Goal: Transaction & Acquisition: Purchase product/service

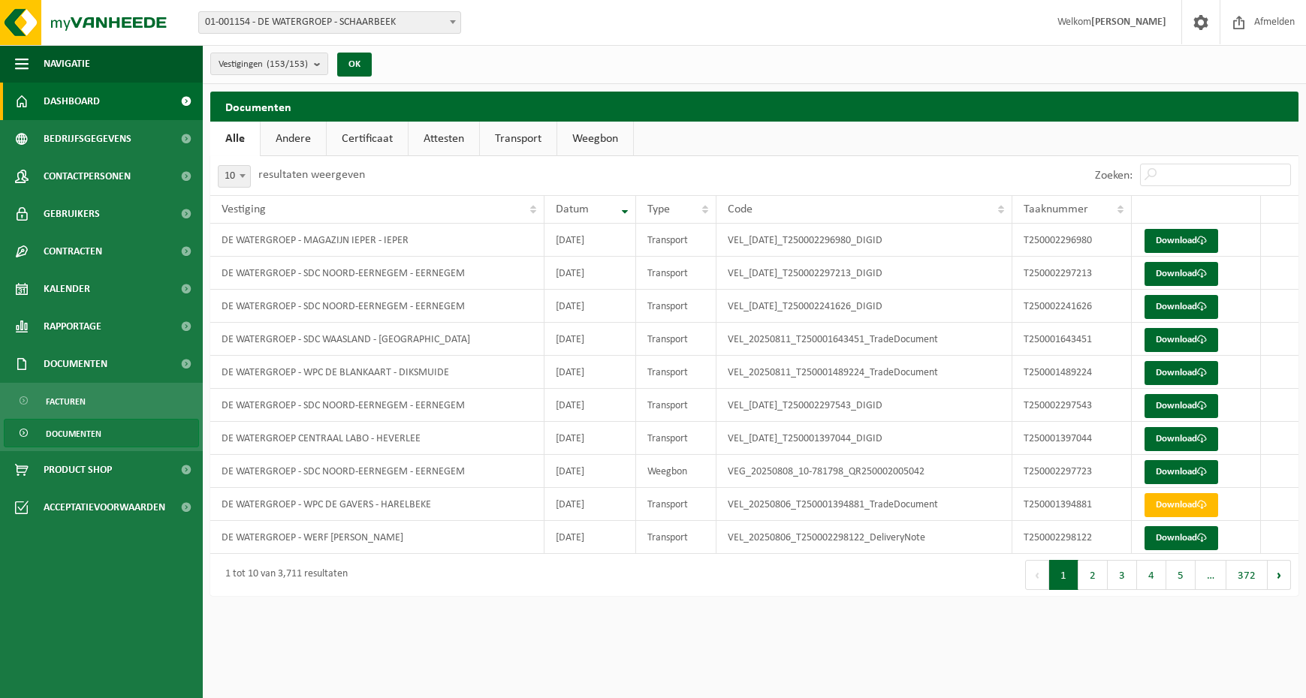
click at [98, 90] on span "Dashboard" at bounding box center [72, 102] width 56 height 38
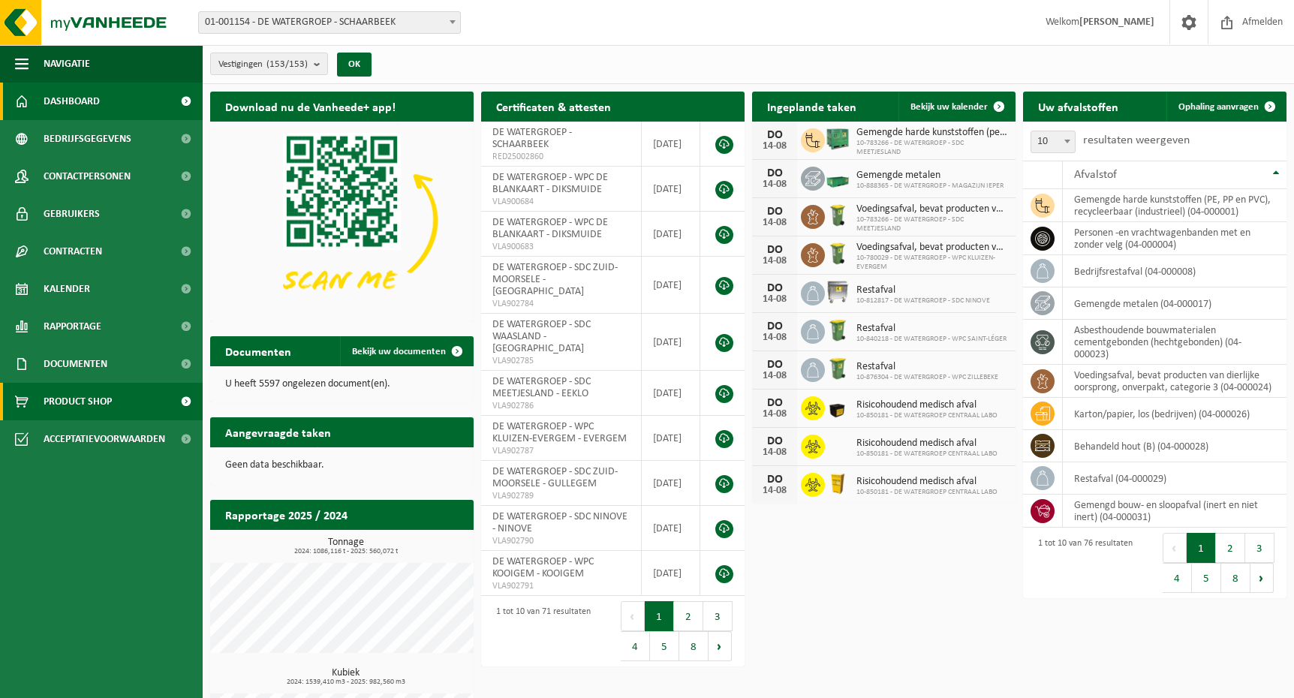
click at [110, 392] on span "Product Shop" at bounding box center [78, 402] width 68 height 38
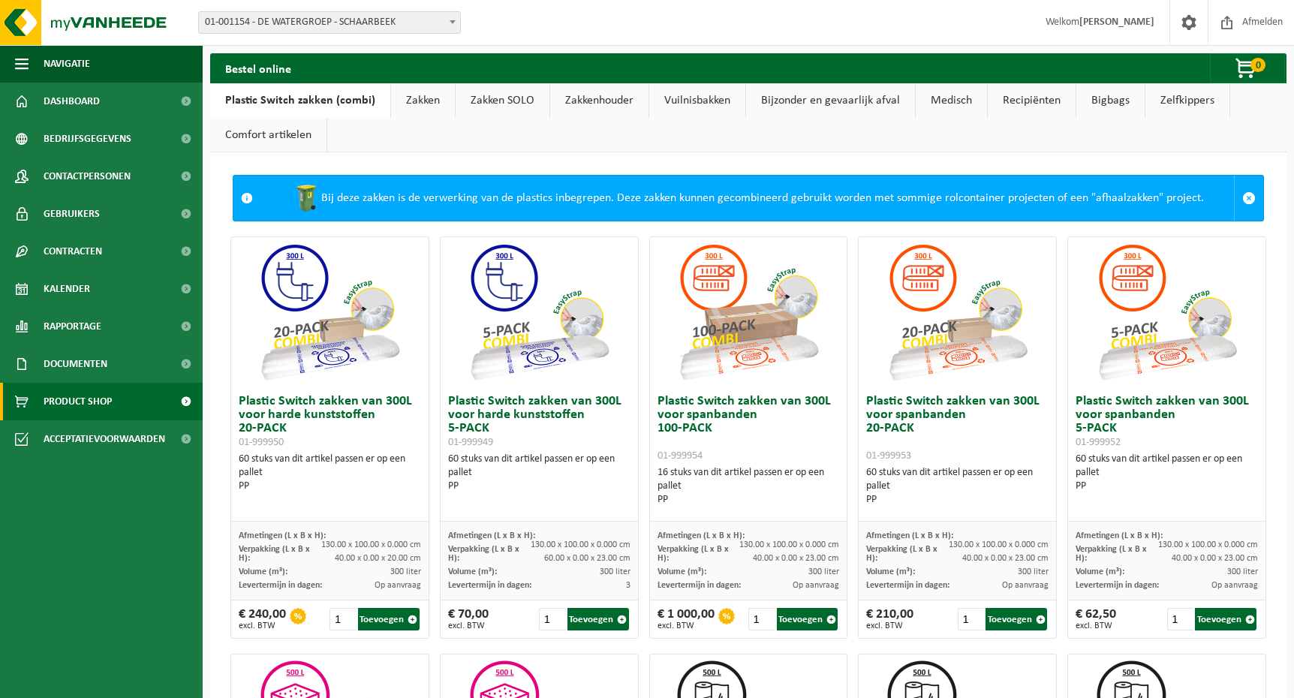
click at [429, 111] on link "Zakken" at bounding box center [423, 100] width 64 height 35
